Goal: Task Accomplishment & Management: Manage account settings

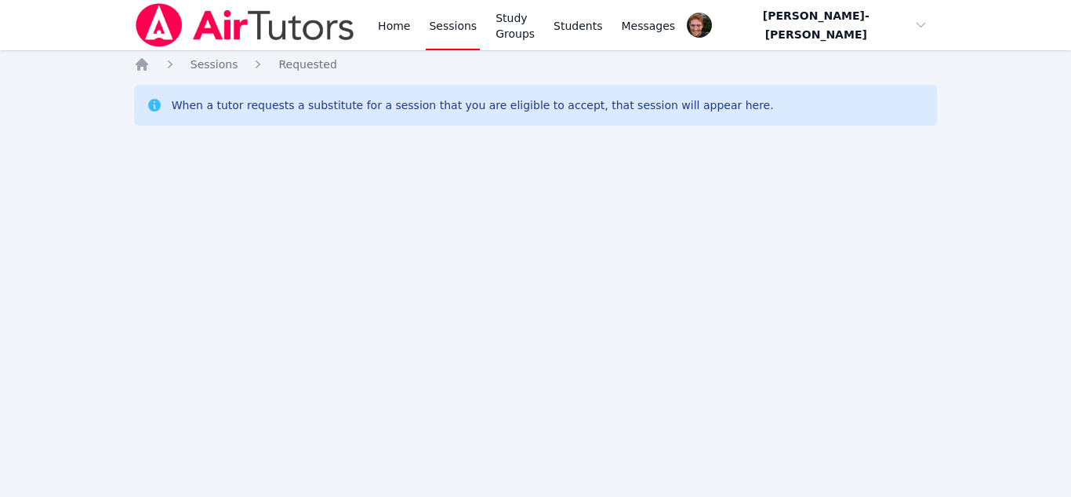
click at [337, 304] on div "Home Sessions Study Groups Students Messages Open user menu Vincent Astray-Cane…" at bounding box center [535, 248] width 1071 height 497
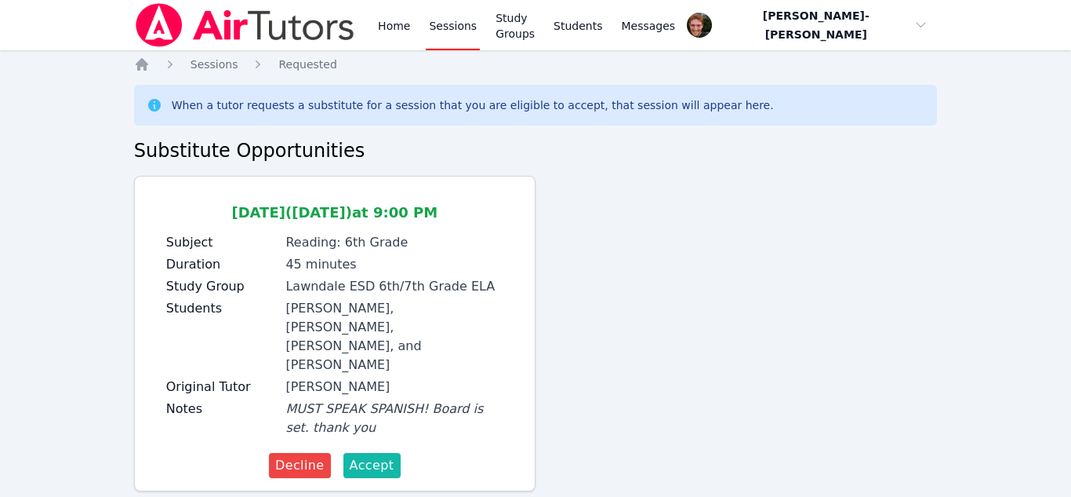
click at [384, 456] on span "Accept" at bounding box center [372, 465] width 45 height 19
click at [391, 449] on div "Home Sessions Study Groups Students Messages Open user menu Vincent Astray-Cane…" at bounding box center [535, 267] width 1071 height 535
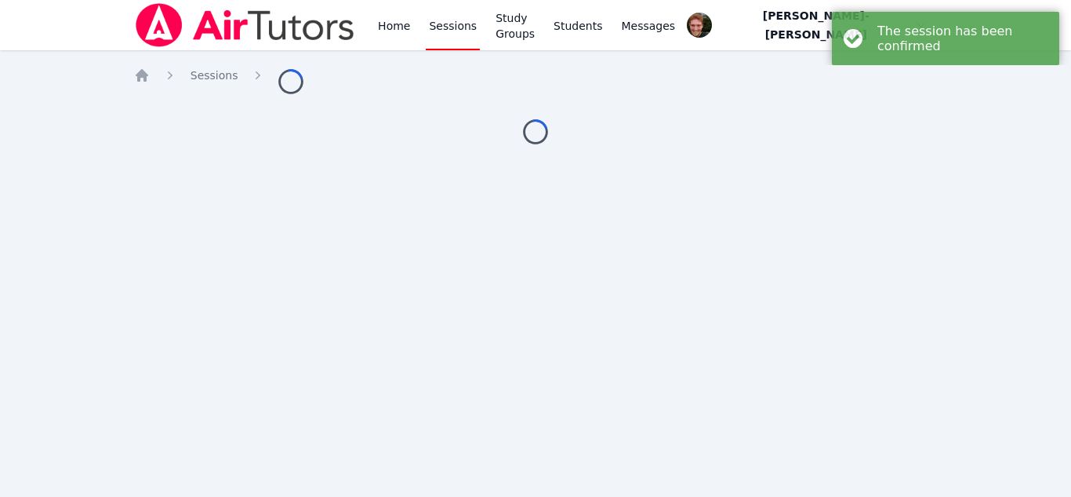
click at [388, 176] on div "Home Sessions Loading... Loading..." at bounding box center [536, 115] width 804 height 119
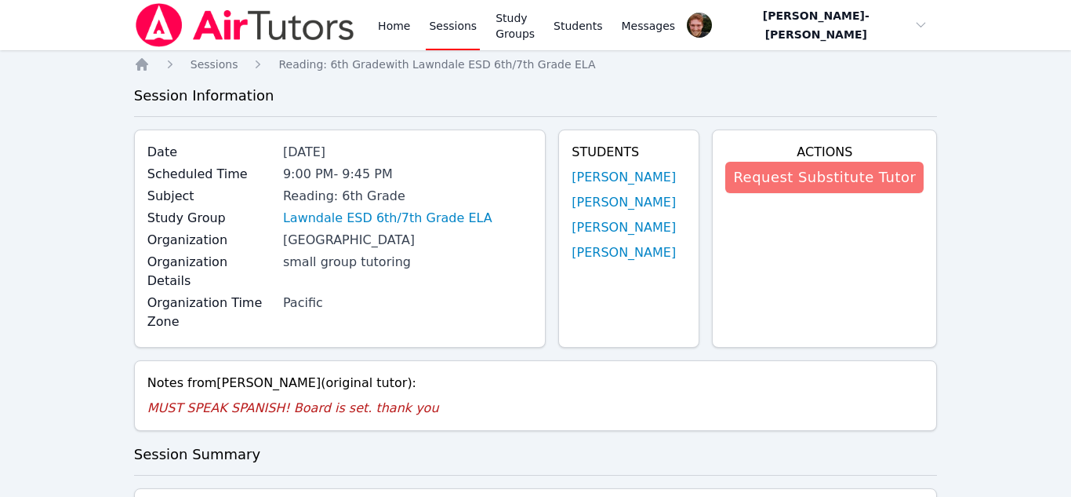
click at [780, 182] on button "Request Substitute Tutor" at bounding box center [825, 177] width 198 height 31
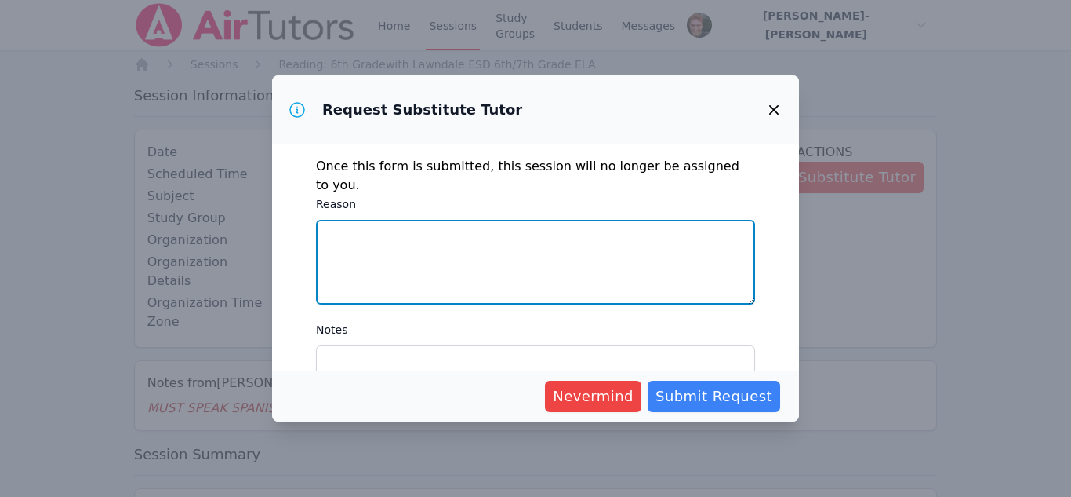
click at [527, 258] on textarea "Reason" at bounding box center [535, 262] width 439 height 85
click at [442, 220] on textarea "The session requires Soanish fluency" at bounding box center [535, 262] width 439 height 85
type textarea "The session requires Spanish fluency"
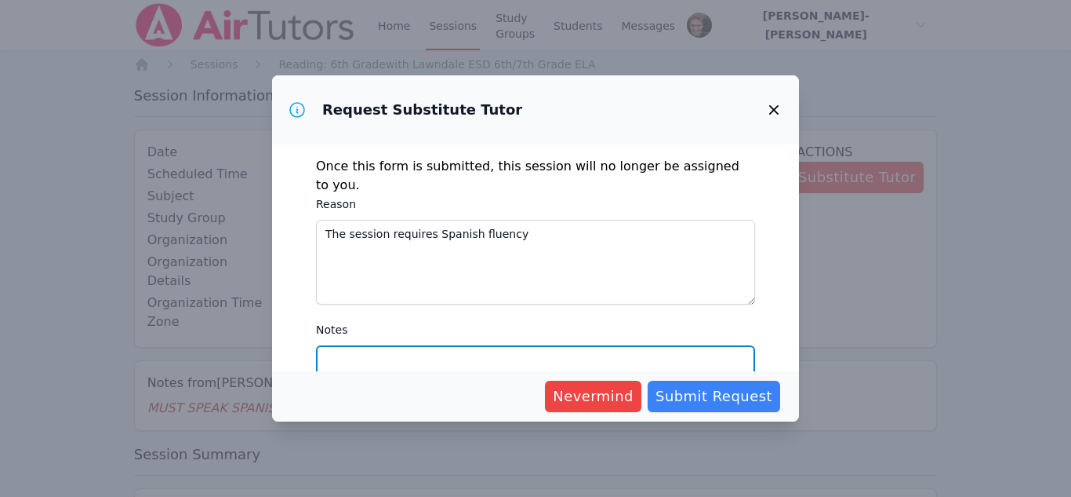
click at [372, 345] on textarea "Notes" at bounding box center [535, 387] width 439 height 85
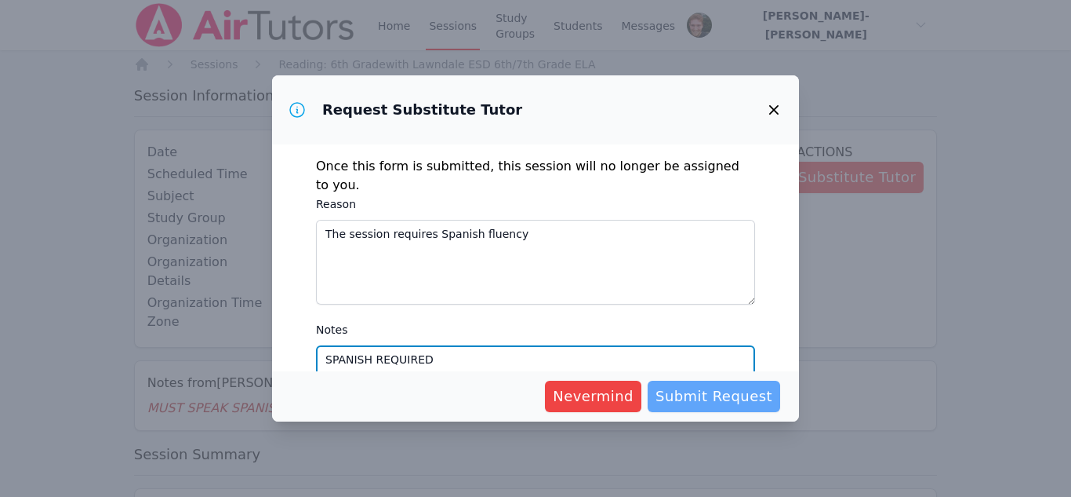
type textarea "SPANISH REQUIRED"
click at [683, 398] on span "Submit Request" at bounding box center [714, 396] width 117 height 22
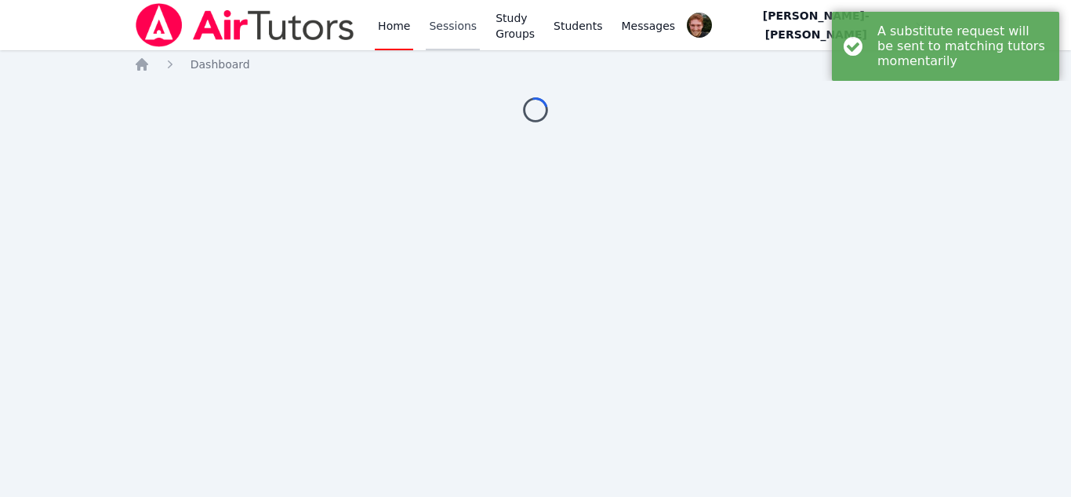
click at [449, 38] on link "Sessions" at bounding box center [453, 25] width 54 height 50
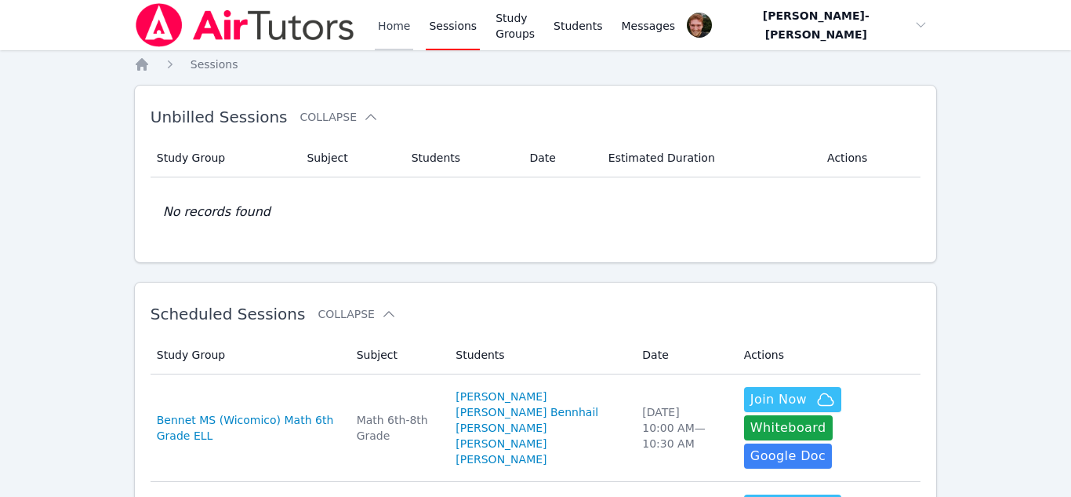
click at [391, 30] on link "Home" at bounding box center [394, 25] width 38 height 50
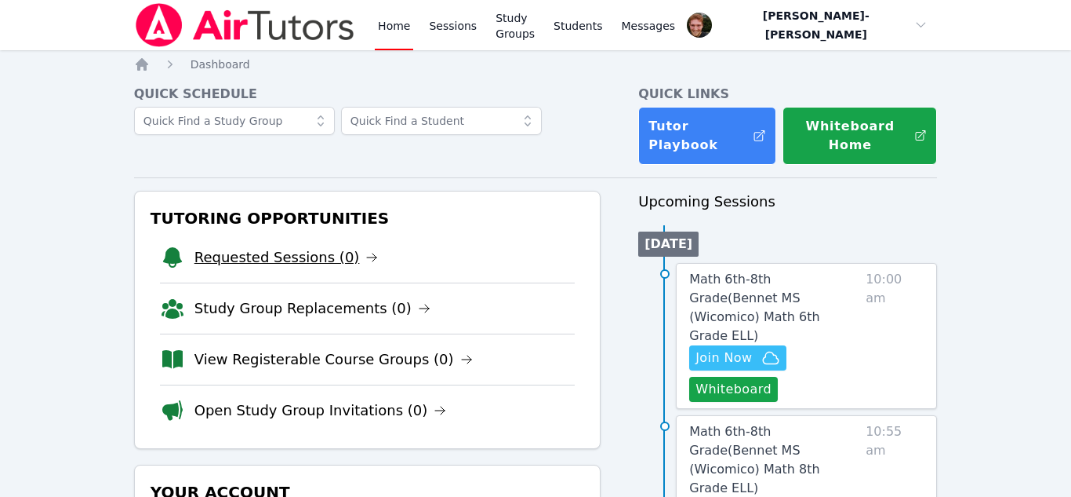
click at [303, 251] on link "Requested Sessions (0)" at bounding box center [287, 257] width 184 height 22
